Goal: Task Accomplishment & Management: Manage account settings

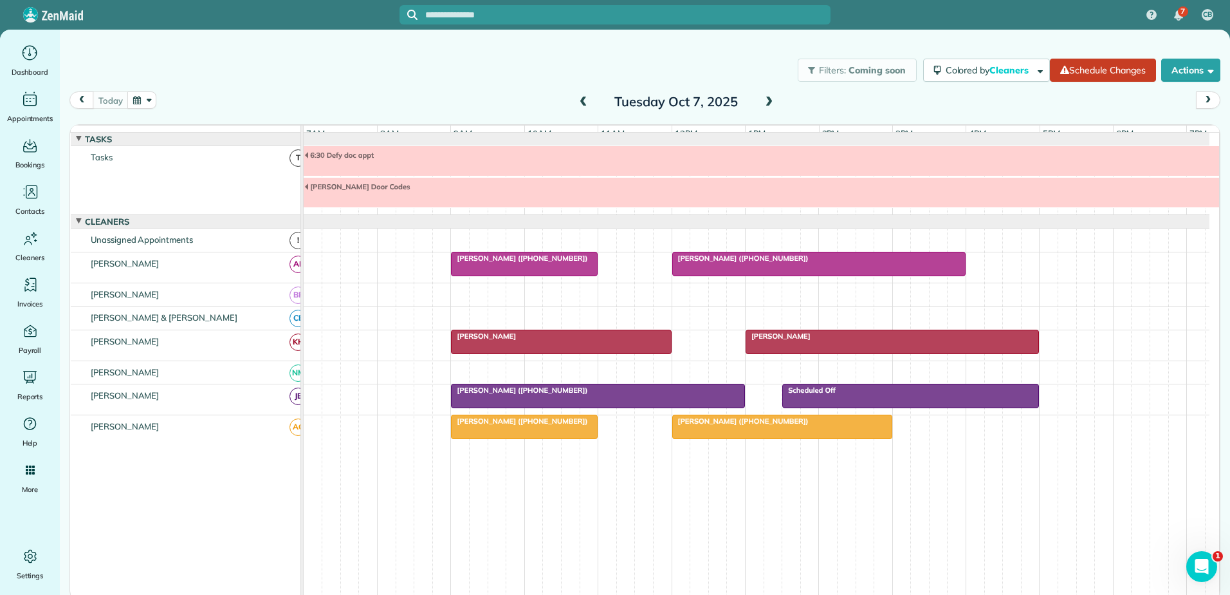
scroll to position [34, 0]
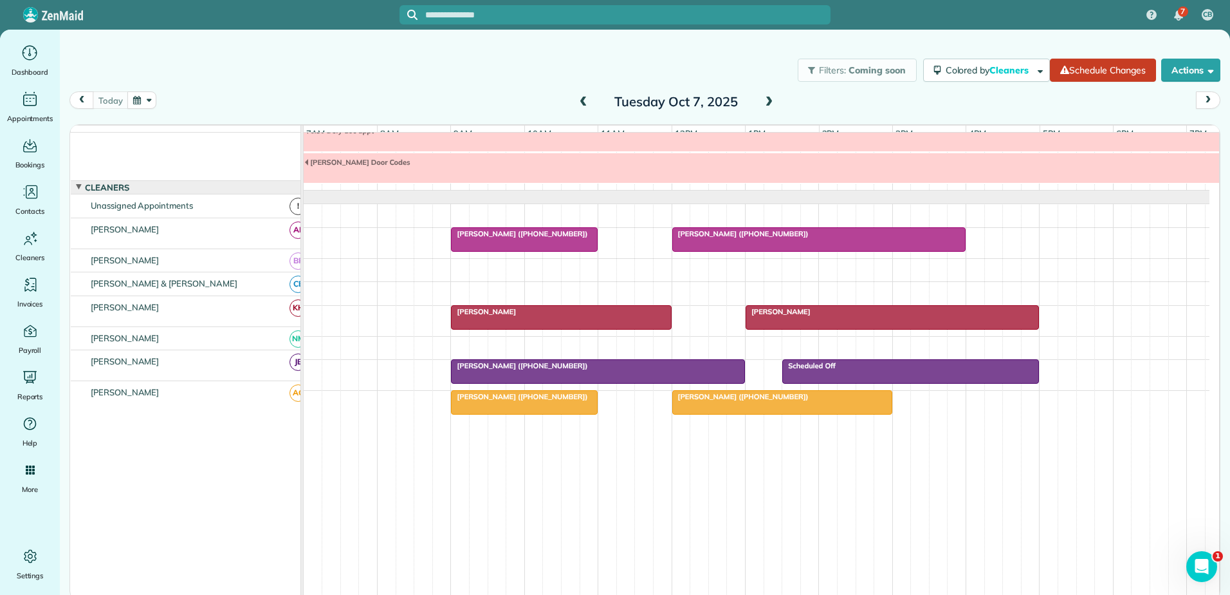
click at [532, 398] on span "[PERSON_NAME] ([PHONE_NUMBER])" at bounding box center [519, 396] width 138 height 9
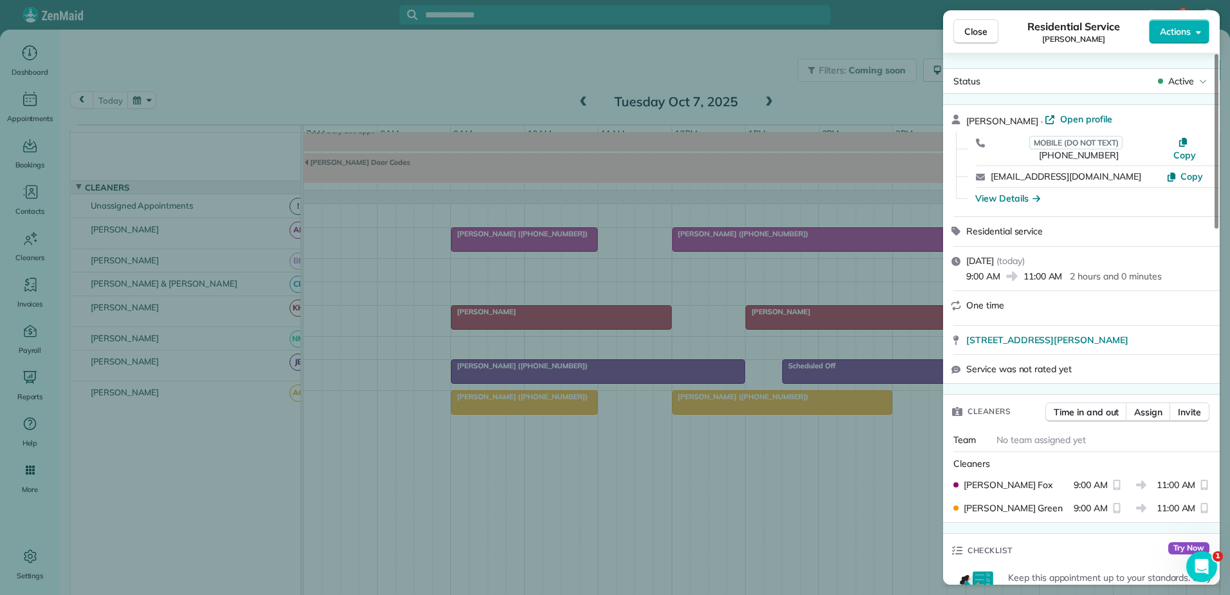
click at [535, 402] on div "Close Residential Service [PERSON_NAME] Actions Status Active [PERSON_NAME] · O…" at bounding box center [615, 297] width 1230 height 595
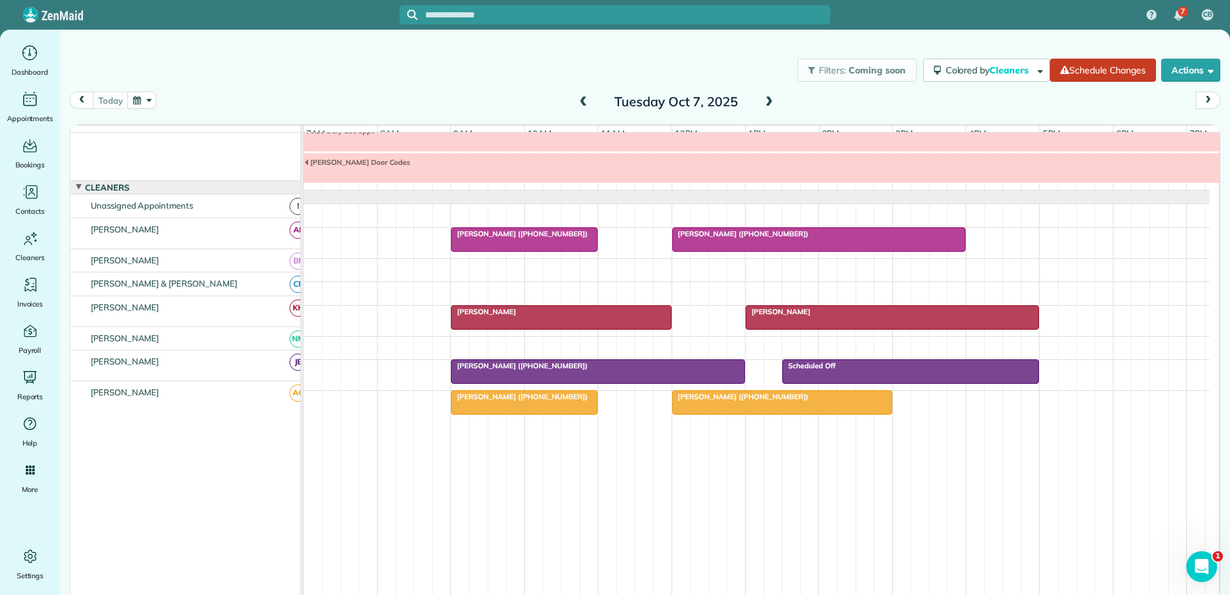
click at [737, 395] on span "[PERSON_NAME] ([PHONE_NUMBER])" at bounding box center [741, 396] width 138 height 9
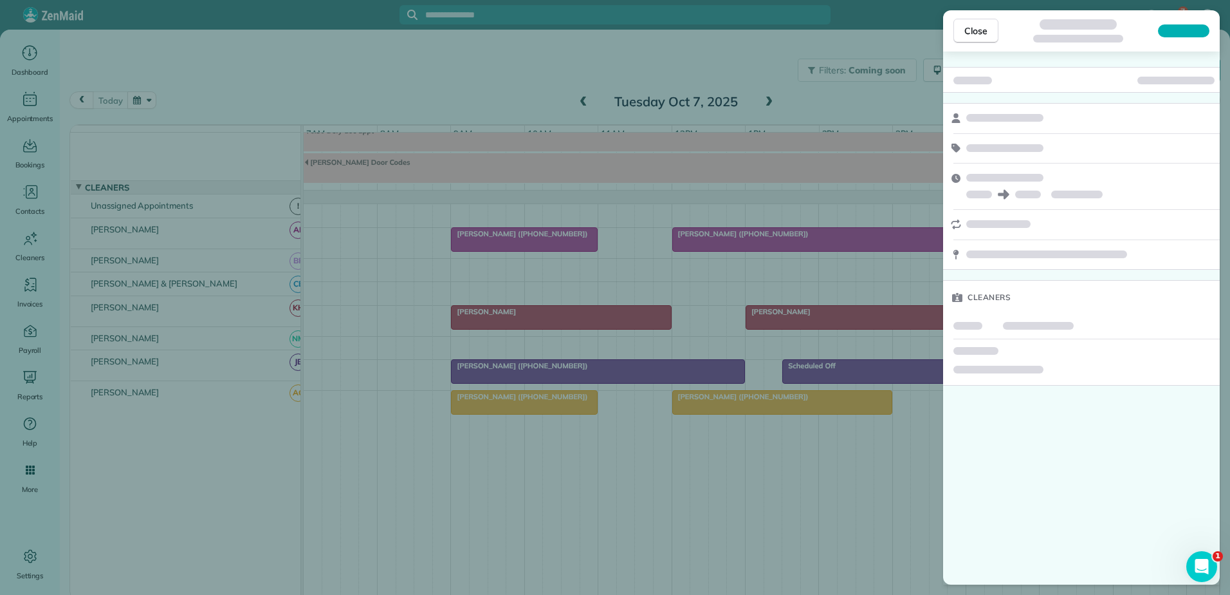
click at [708, 407] on div "Close Cleaners" at bounding box center [615, 297] width 1230 height 595
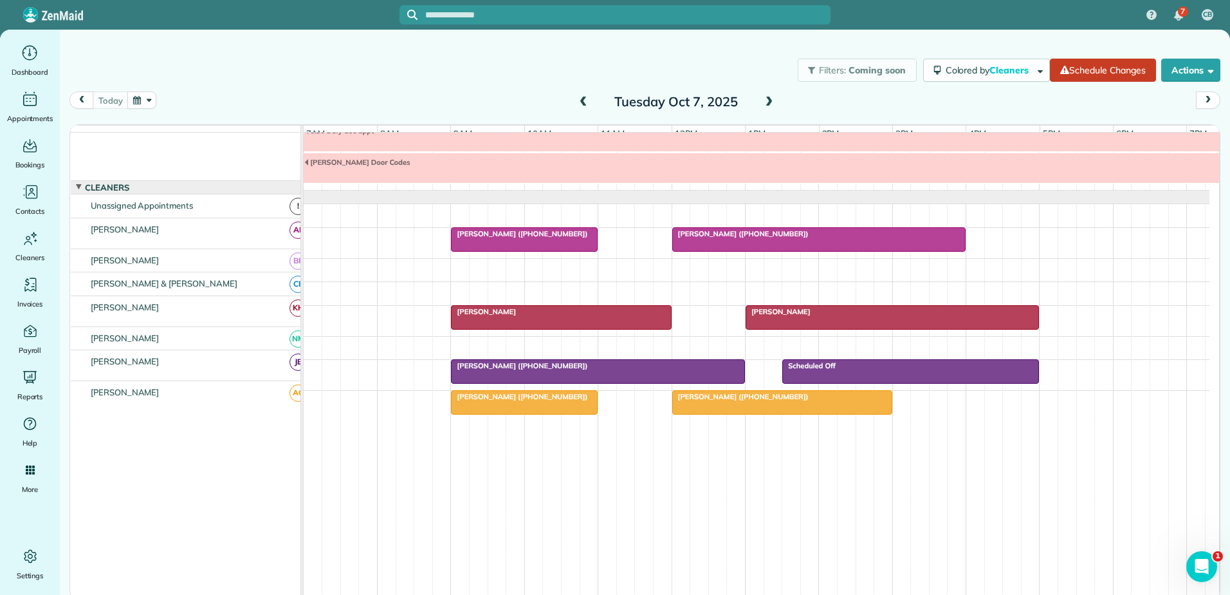
click at [661, 370] on div "[PERSON_NAME] ([PHONE_NUMBER])" at bounding box center [598, 365] width 286 height 9
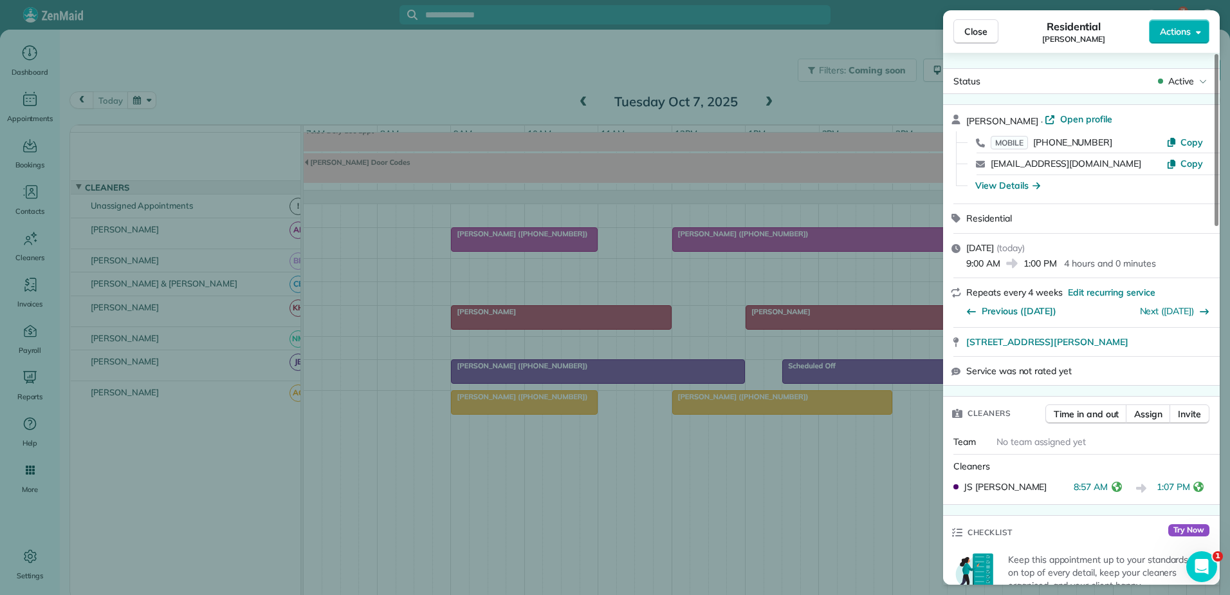
click at [658, 370] on div "Close Residential [PERSON_NAME] Actions Status Active [PERSON_NAME] · Open prof…" at bounding box center [615, 297] width 1230 height 595
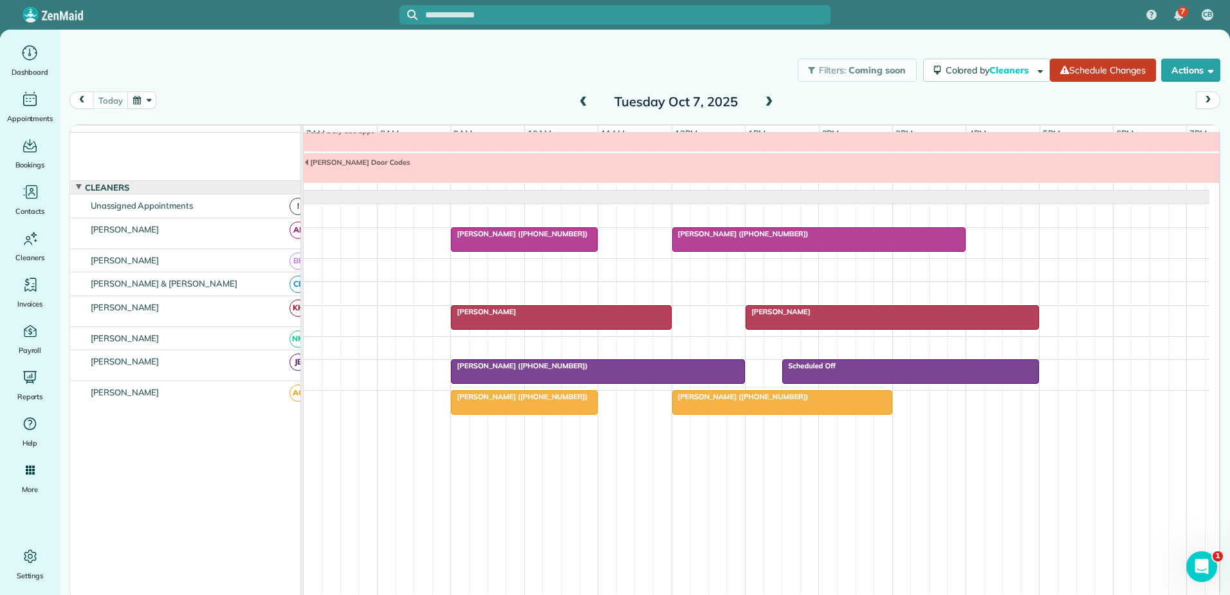
click at [611, 310] on div "[PERSON_NAME]" at bounding box center [561, 311] width 212 height 9
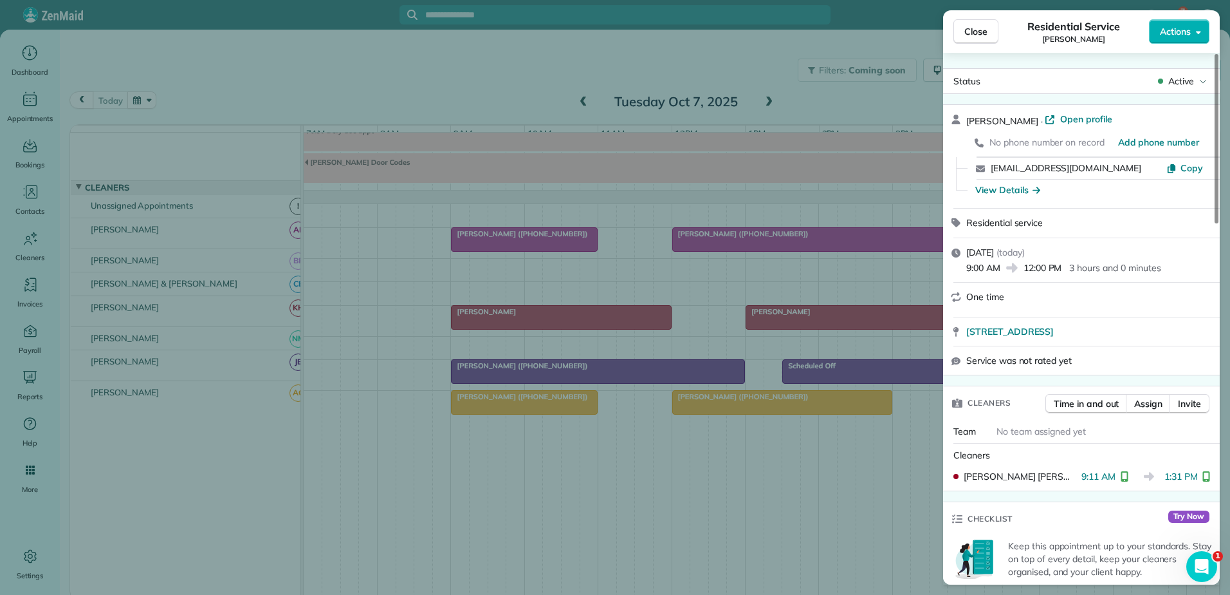
click at [611, 310] on div "Close Residential Service [PERSON_NAME] Actions Status Active [PERSON_NAME] · O…" at bounding box center [615, 297] width 1230 height 595
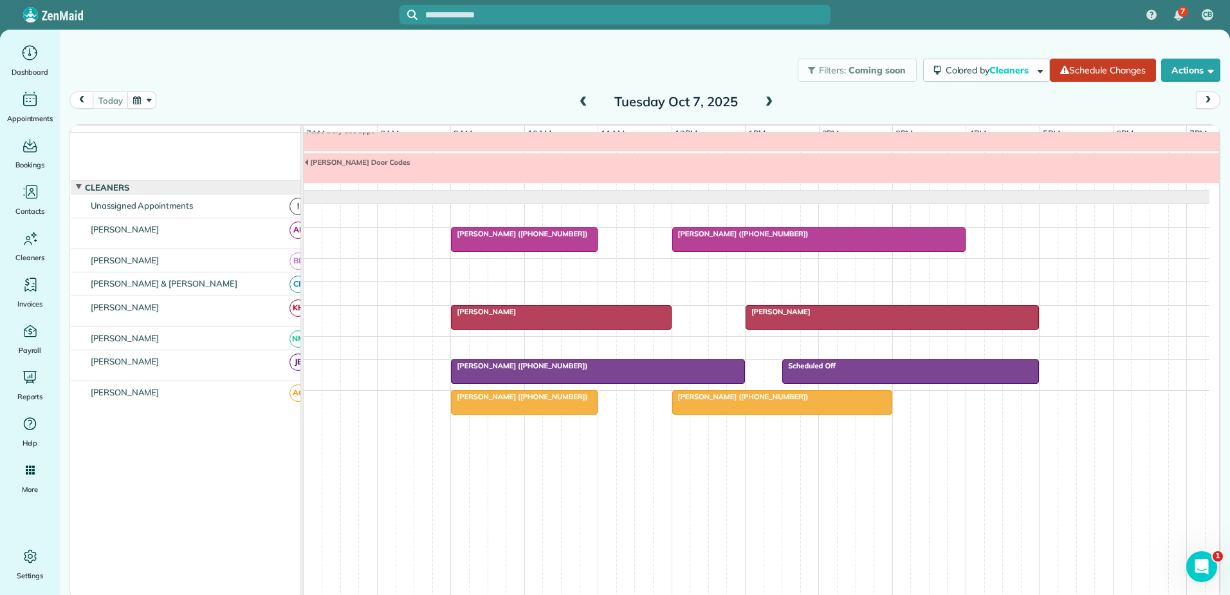
click at [842, 315] on div "[PERSON_NAME]" at bounding box center [893, 311] width 286 height 9
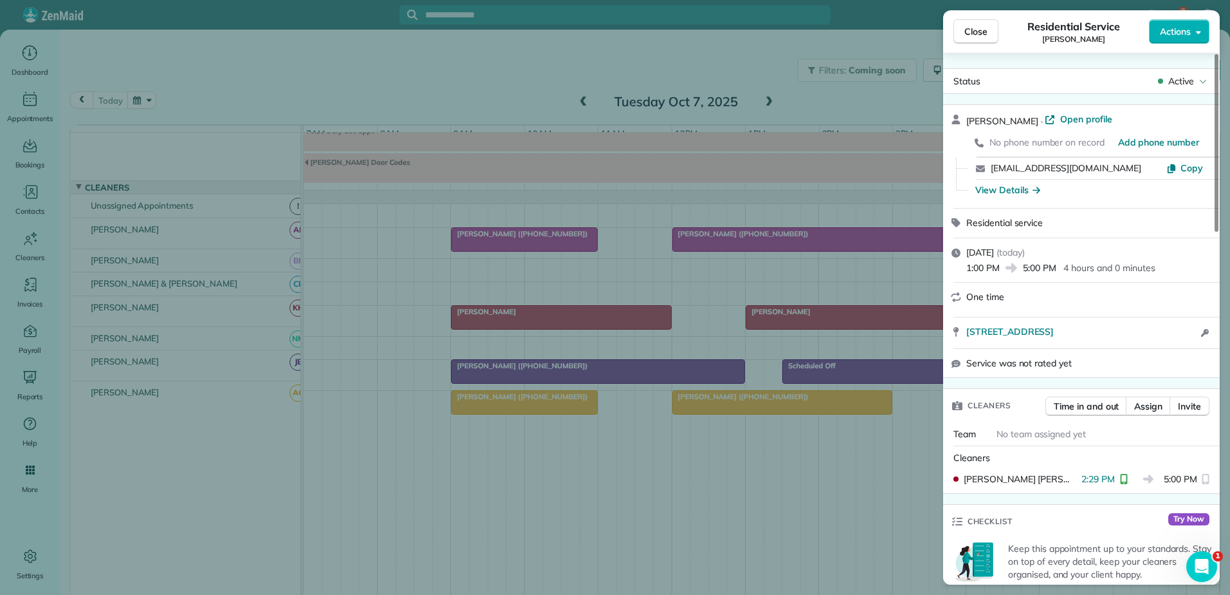
click at [842, 315] on div "Close Residential Service [PERSON_NAME] Actions Status Active [PERSON_NAME] · O…" at bounding box center [615, 297] width 1230 height 595
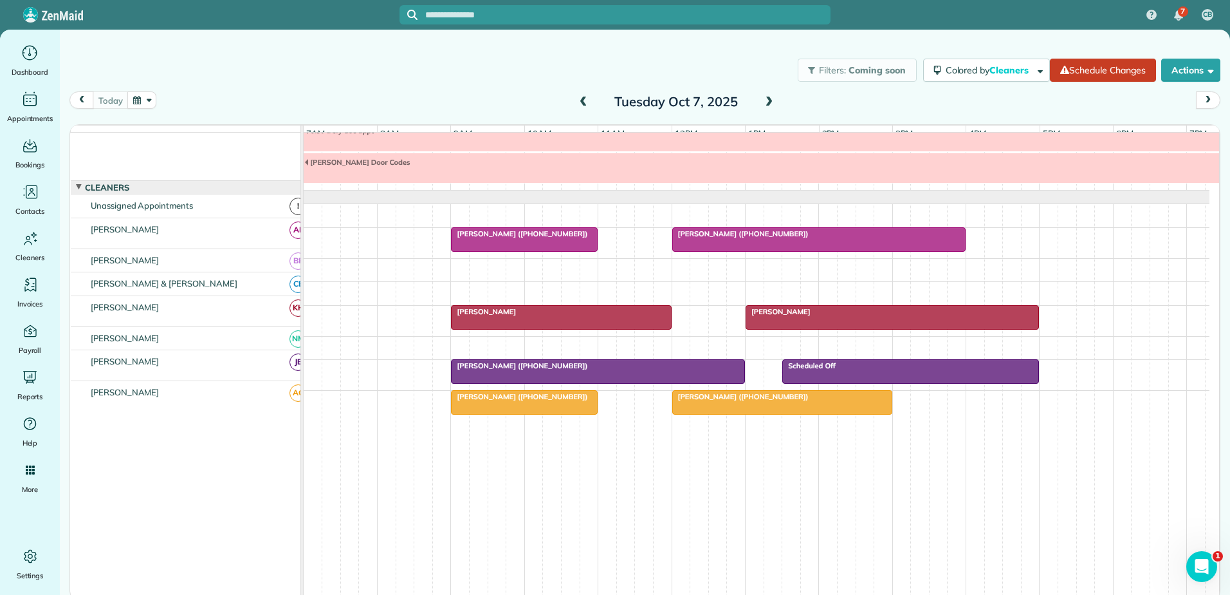
click at [551, 242] on div at bounding box center [524, 239] width 145 height 23
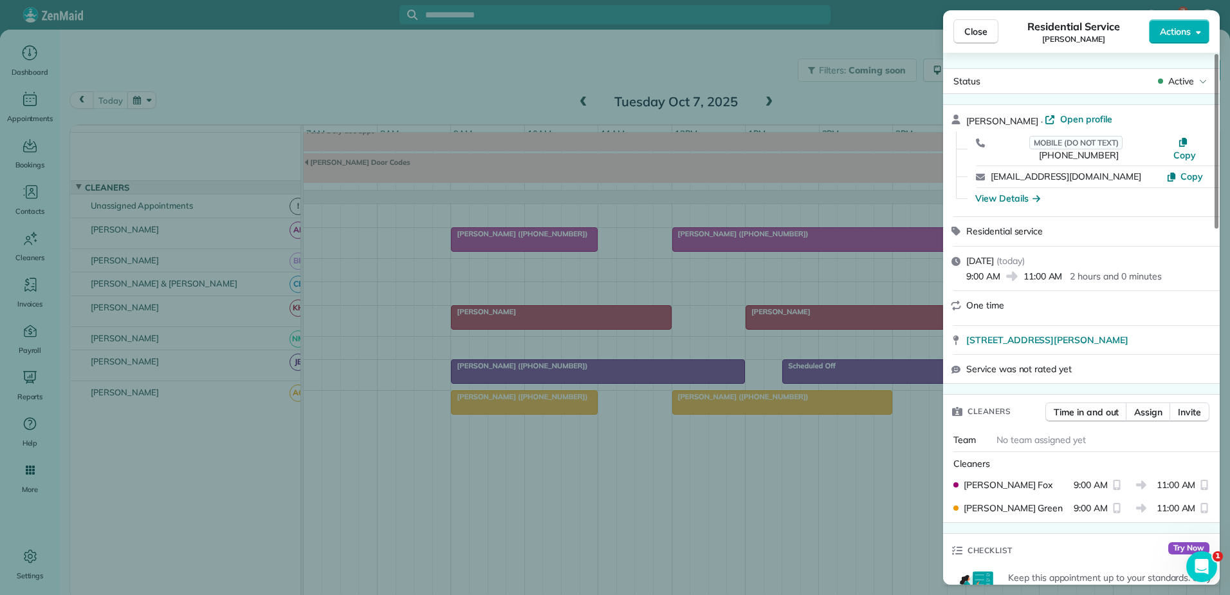
click at [551, 242] on div "Close Residential Service [PERSON_NAME] Actions Status Active [PERSON_NAME] · O…" at bounding box center [615, 297] width 1230 height 595
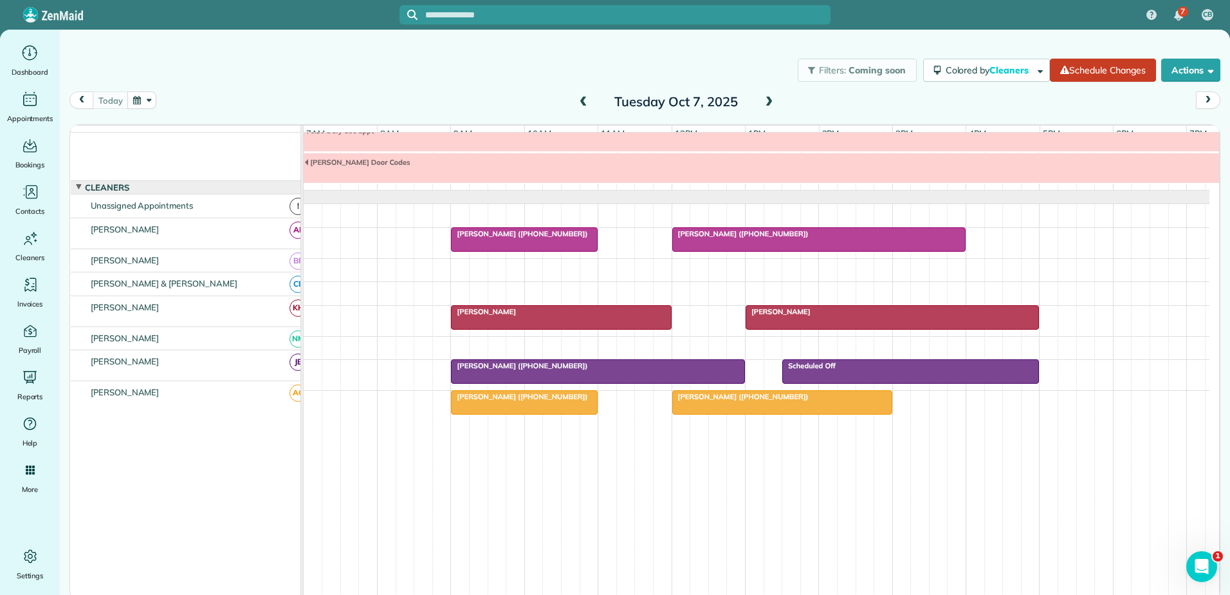
click at [759, 234] on span "[PERSON_NAME] ([PHONE_NUMBER])" at bounding box center [741, 233] width 138 height 9
click at [759, 234] on body "7 CB Dashboard Appointments Bookings Contacts Cleaners Invoices Payroll Reports…" at bounding box center [615, 297] width 1230 height 595
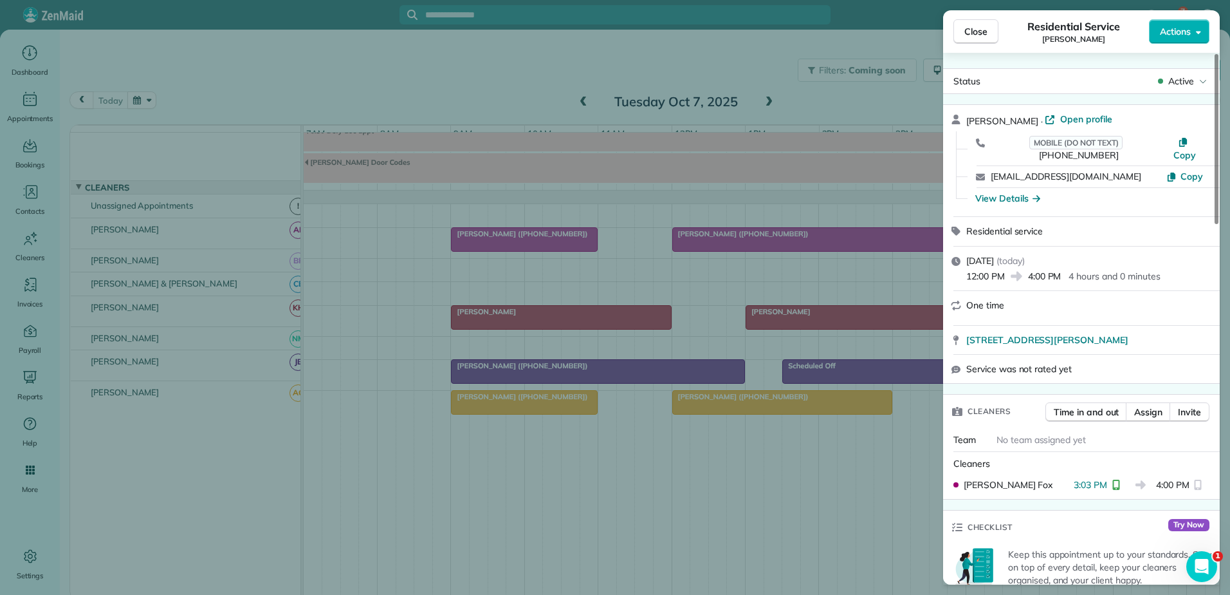
click at [759, 234] on div "Close Residential Service [PERSON_NAME] Actions Status Active [PERSON_NAME] · O…" at bounding box center [615, 297] width 1230 height 595
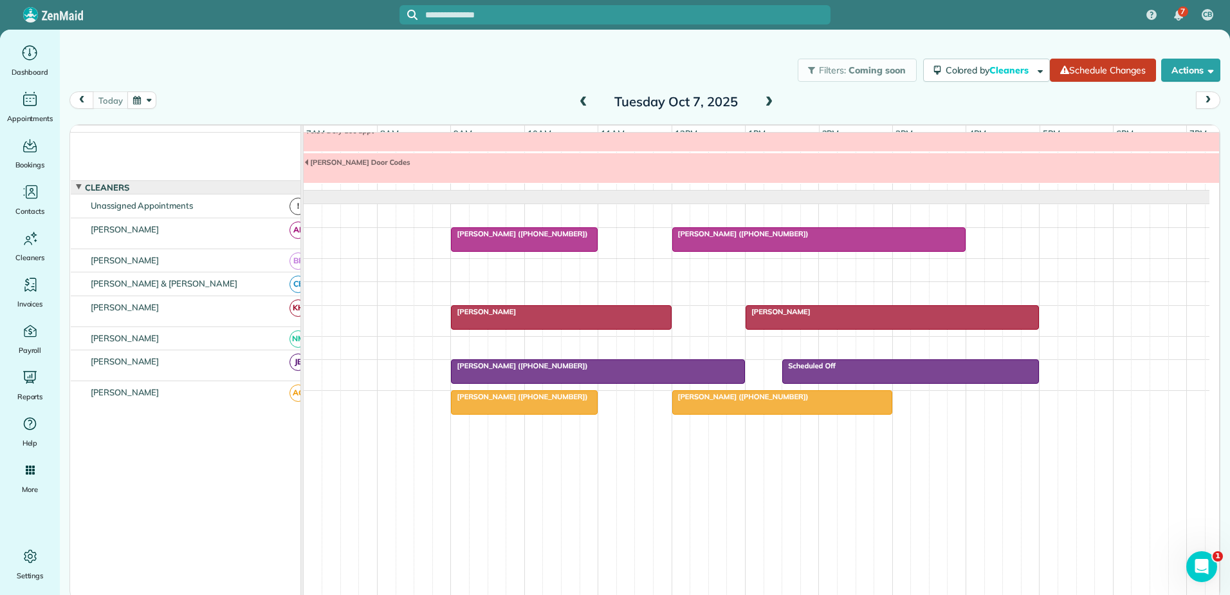
click at [580, 100] on span at bounding box center [584, 103] width 14 height 12
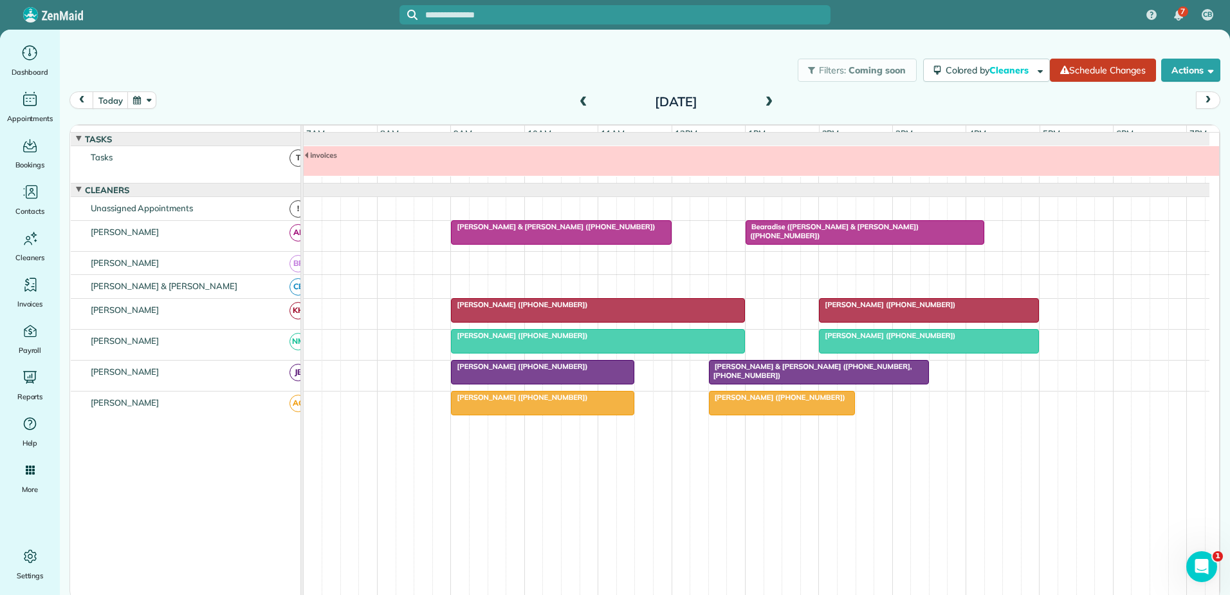
scroll to position [10, 0]
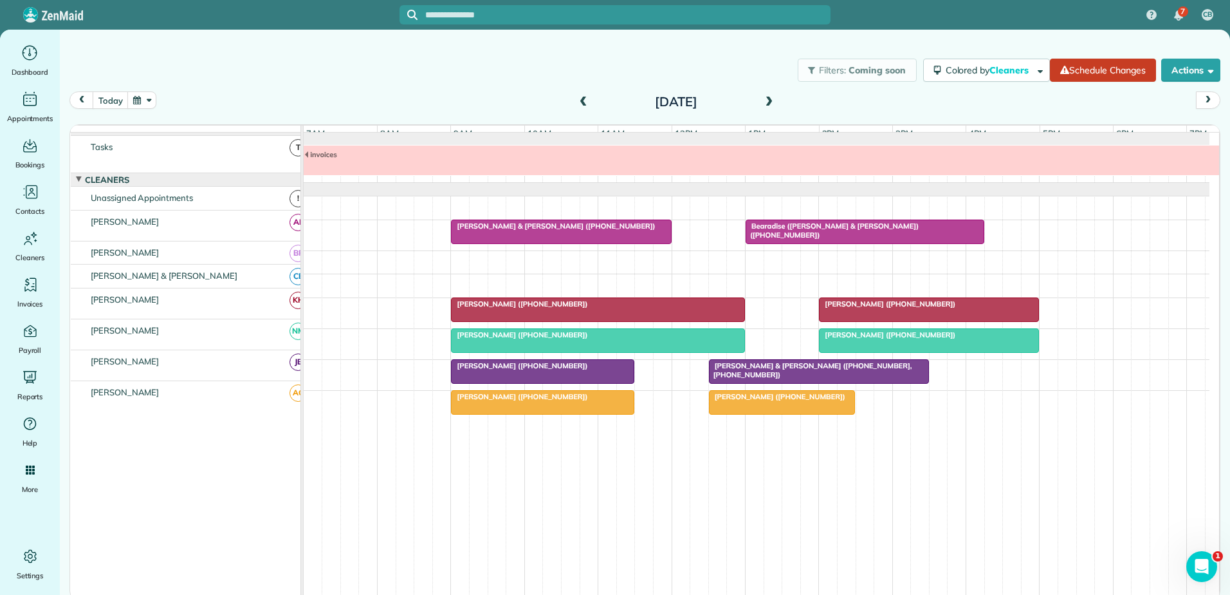
click at [596, 403] on div at bounding box center [543, 402] width 182 height 23
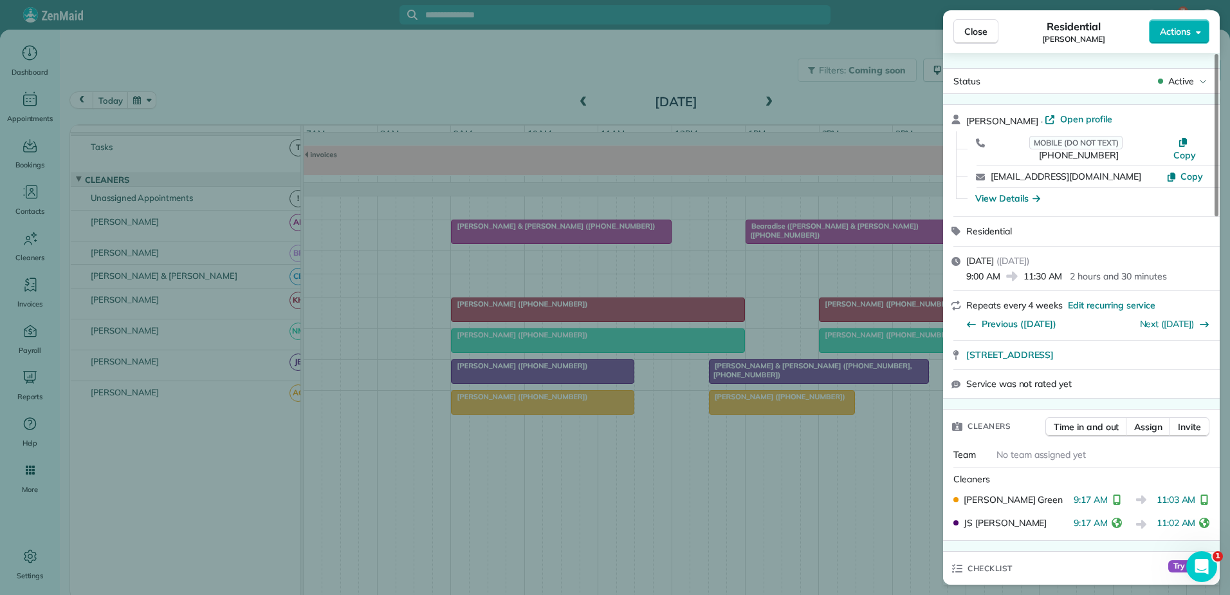
click at [596, 403] on div "Close Residential [PERSON_NAME] Actions Status Active [PERSON_NAME] · Open prof…" at bounding box center [615, 297] width 1230 height 595
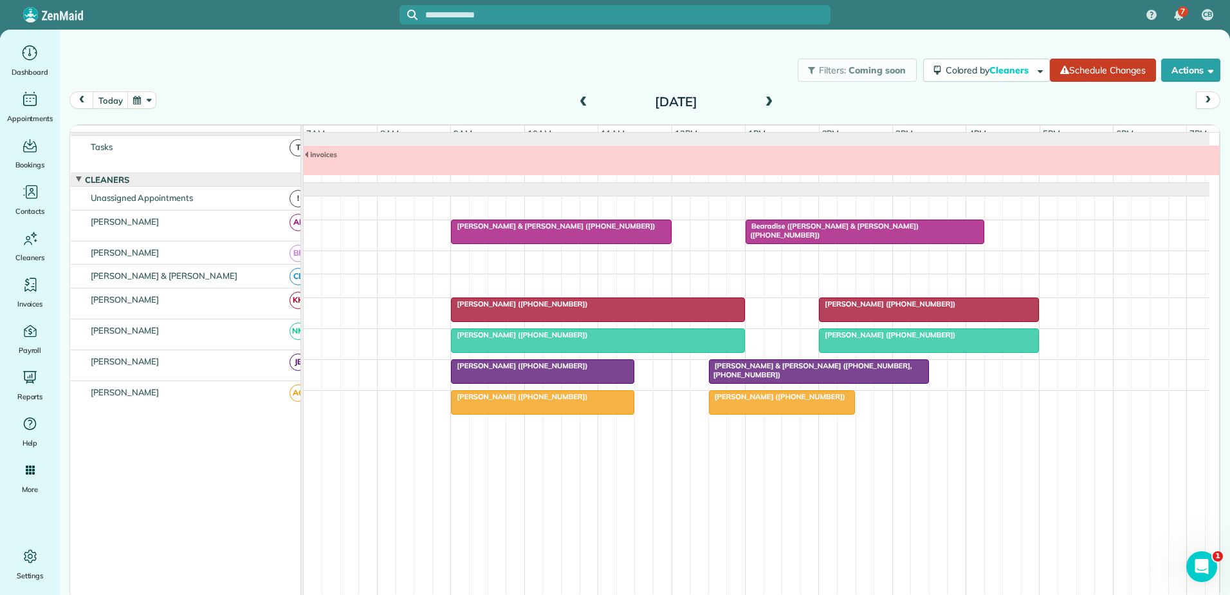
click at [794, 401] on div at bounding box center [782, 402] width 145 height 23
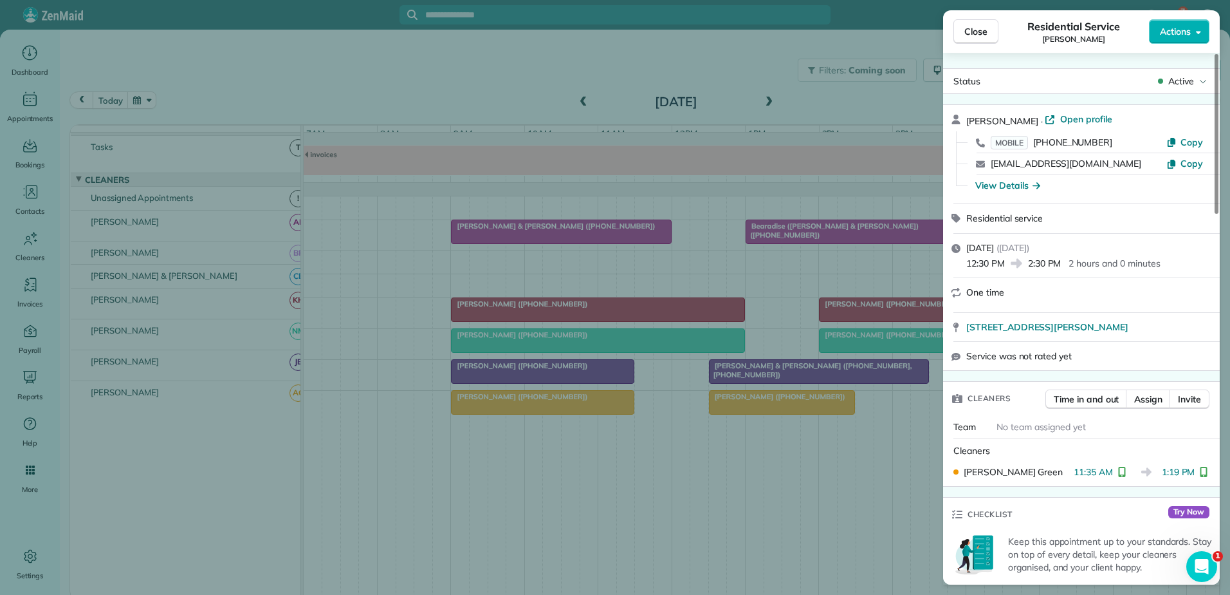
click at [794, 401] on div "Close Residential Service [PERSON_NAME] Actions Status Active [PERSON_NAME] · O…" at bounding box center [615, 297] width 1230 height 595
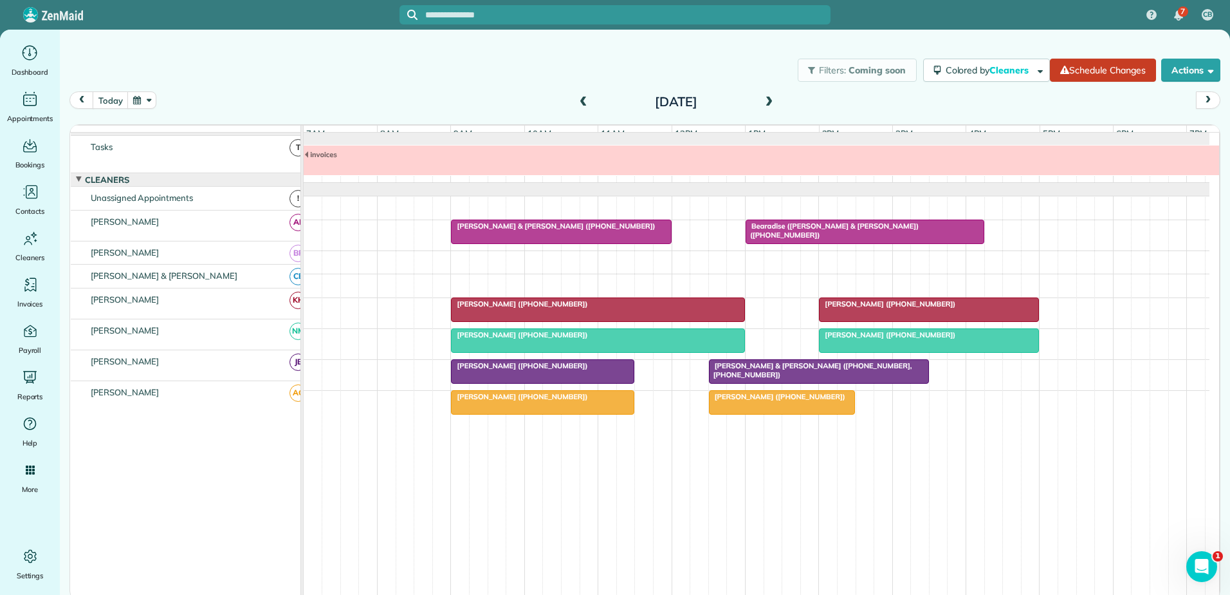
click at [793, 401] on div at bounding box center [782, 402] width 145 height 23
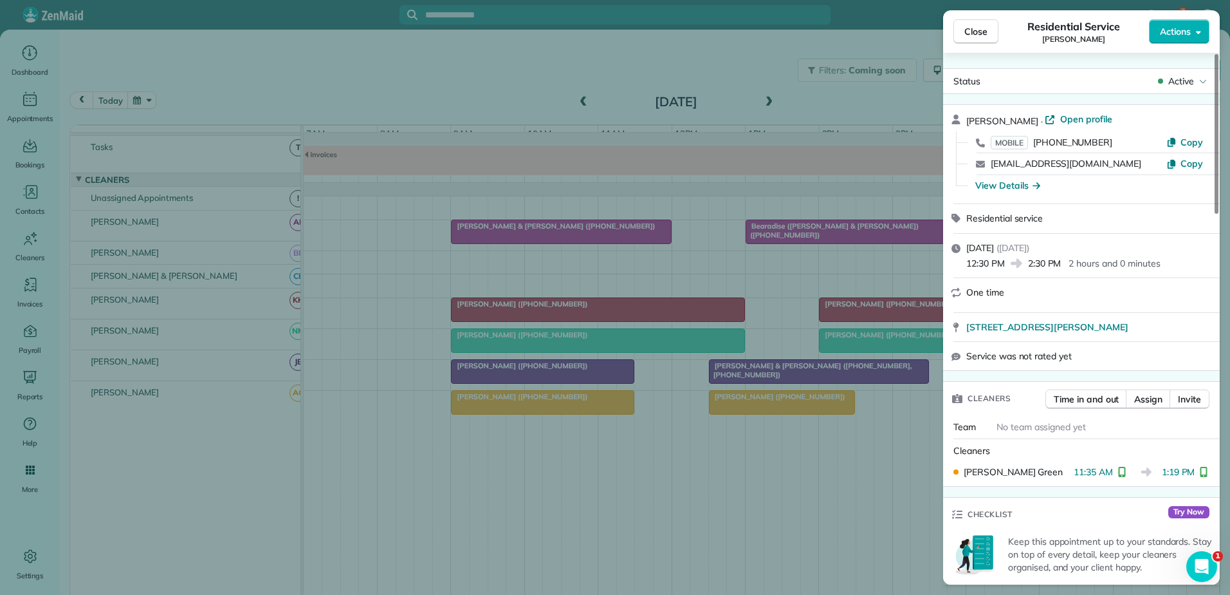
click at [793, 401] on div "Close Residential Service [PERSON_NAME] Actions Status Active [PERSON_NAME] · O…" at bounding box center [615, 297] width 1230 height 595
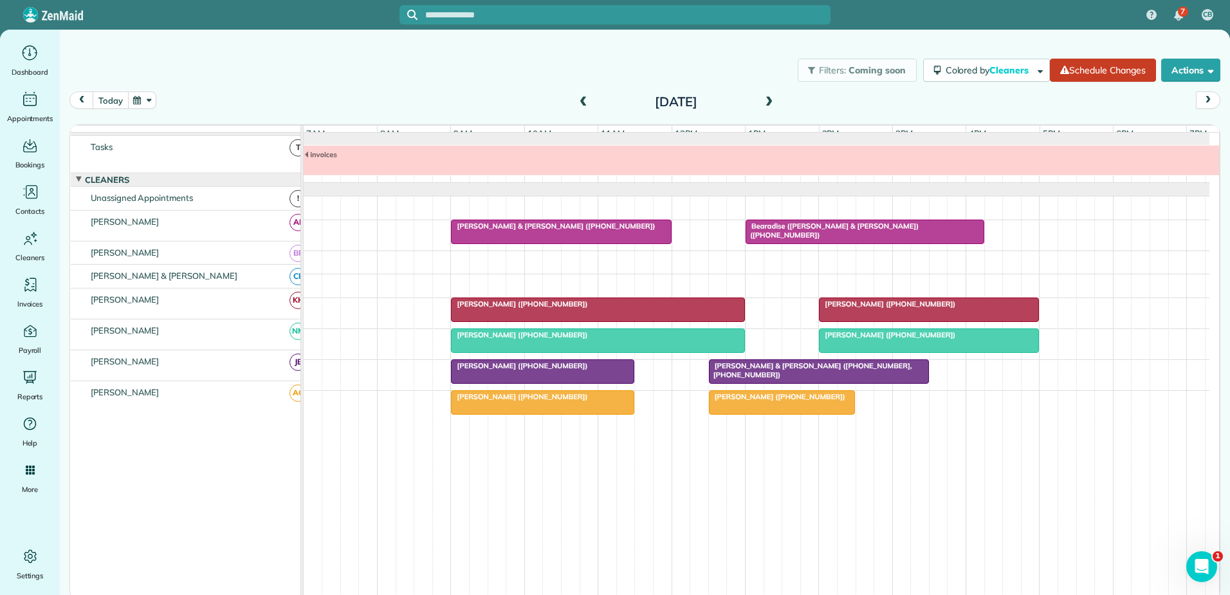
click at [109, 100] on button "today" at bounding box center [110, 99] width 35 height 17
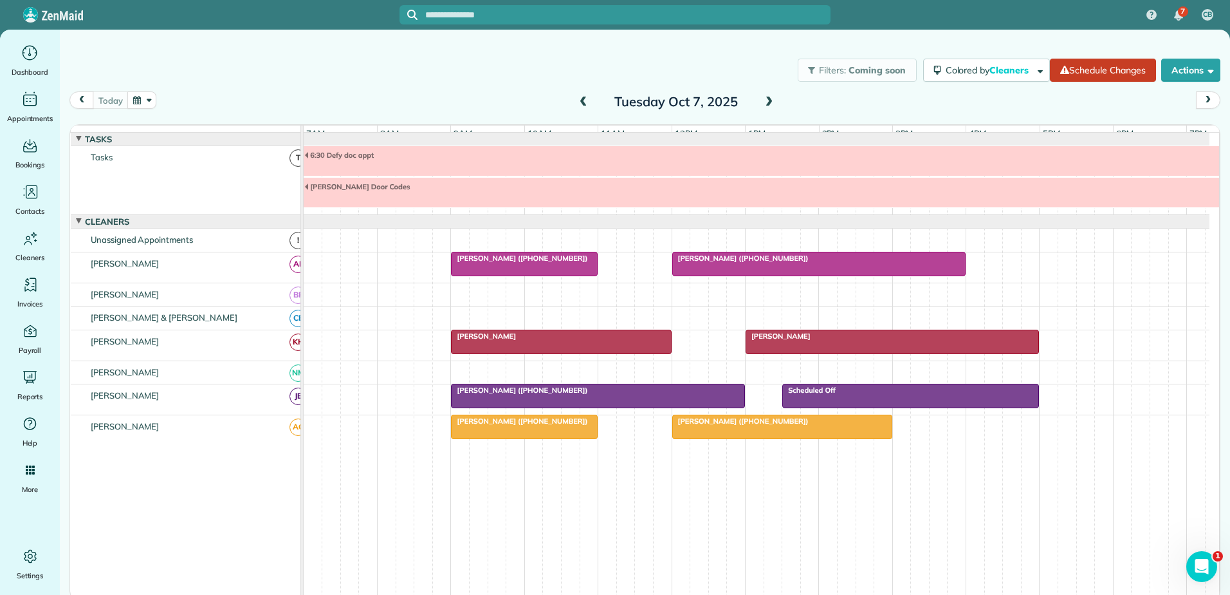
scroll to position [34, 0]
